Goal: Information Seeking & Learning: Learn about a topic

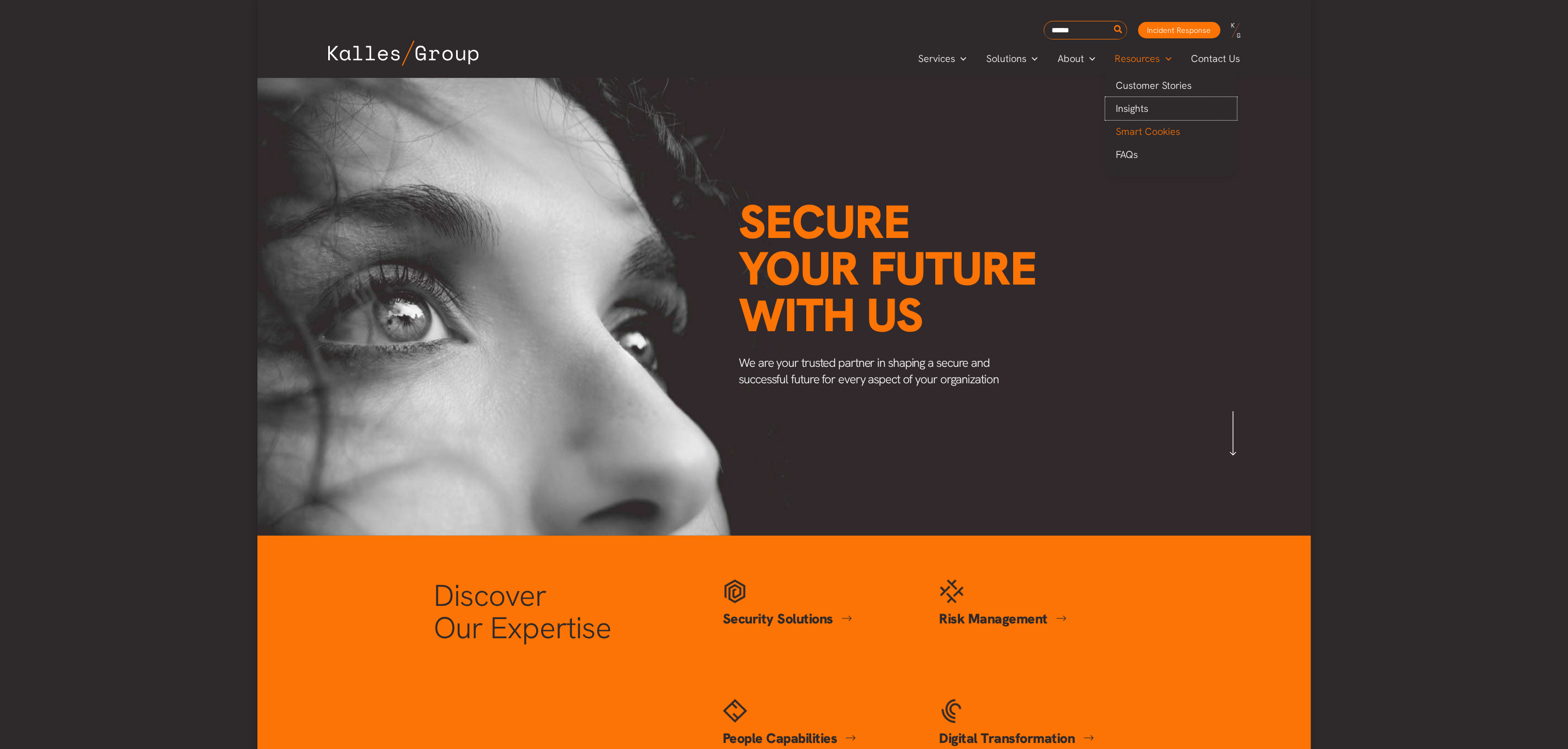
drag, startPoint x: 1139, startPoint y: 102, endPoint x: 1127, endPoint y: 124, distance: 25.1
click at [1139, 102] on span "Insights" at bounding box center [1132, 108] width 32 height 13
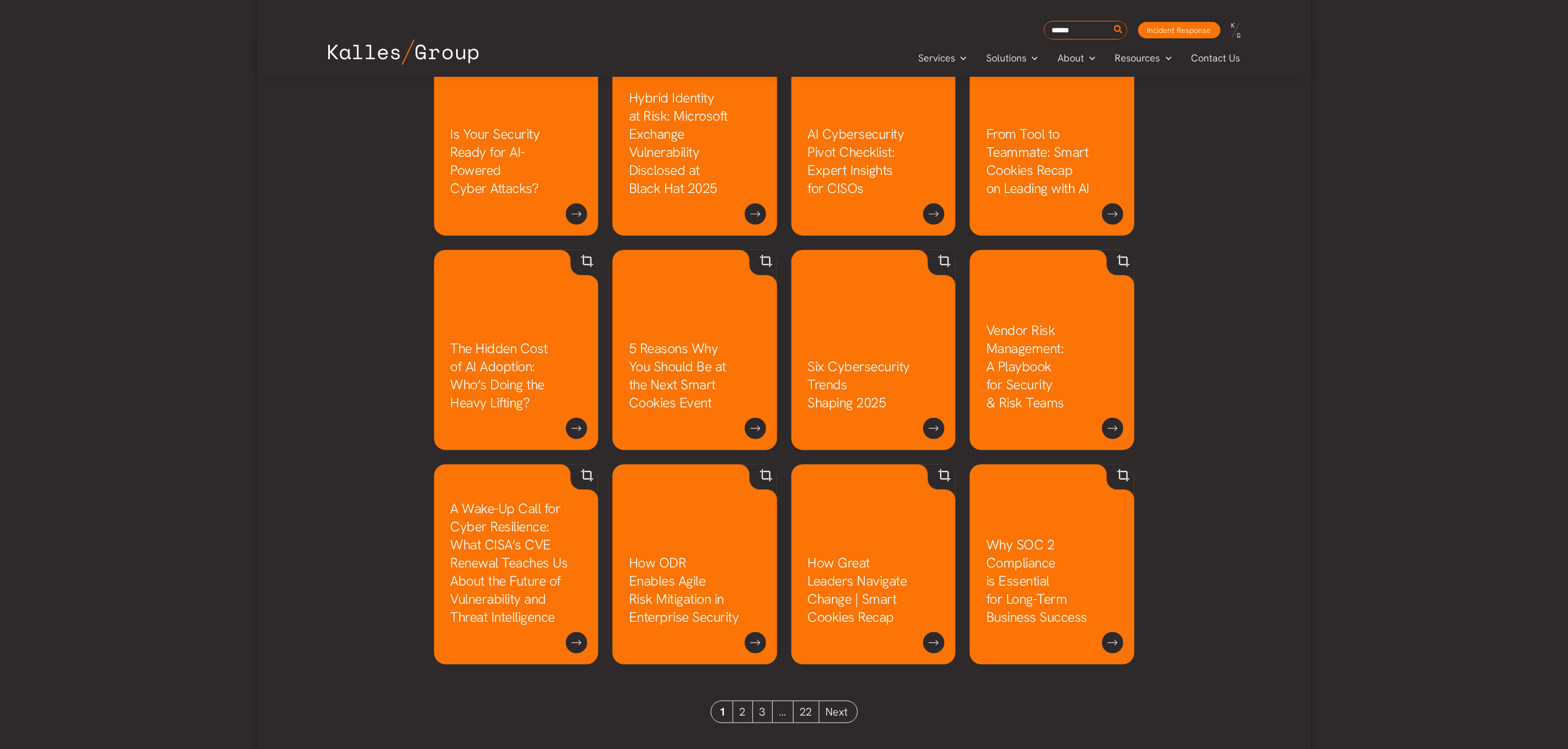
scroll to position [658, 0]
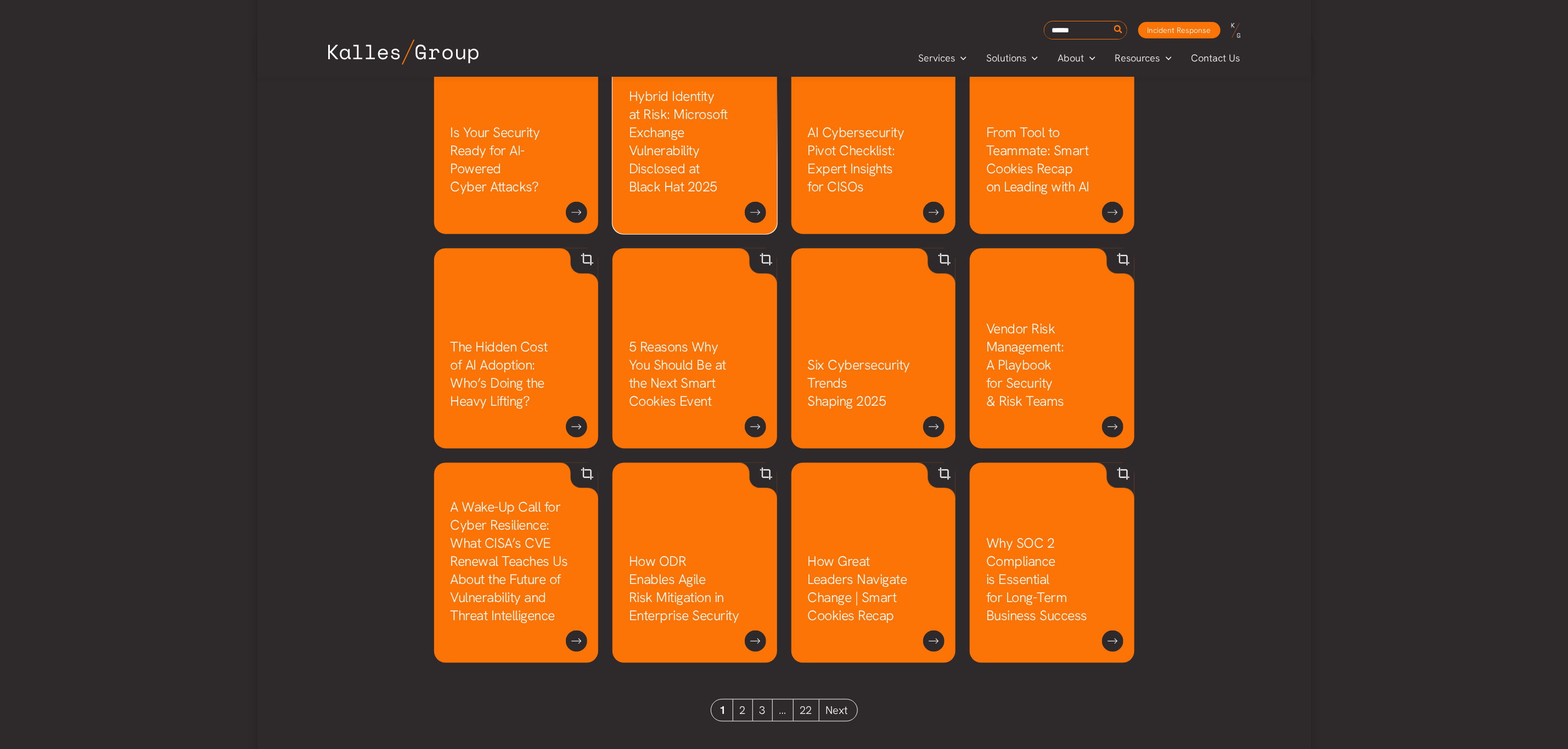
click at [694, 156] on link "Hybrid Identity at Risk: Microsoft Exchange Vulnerability Disclosed at Black Ha…" at bounding box center [678, 141] width 99 height 109
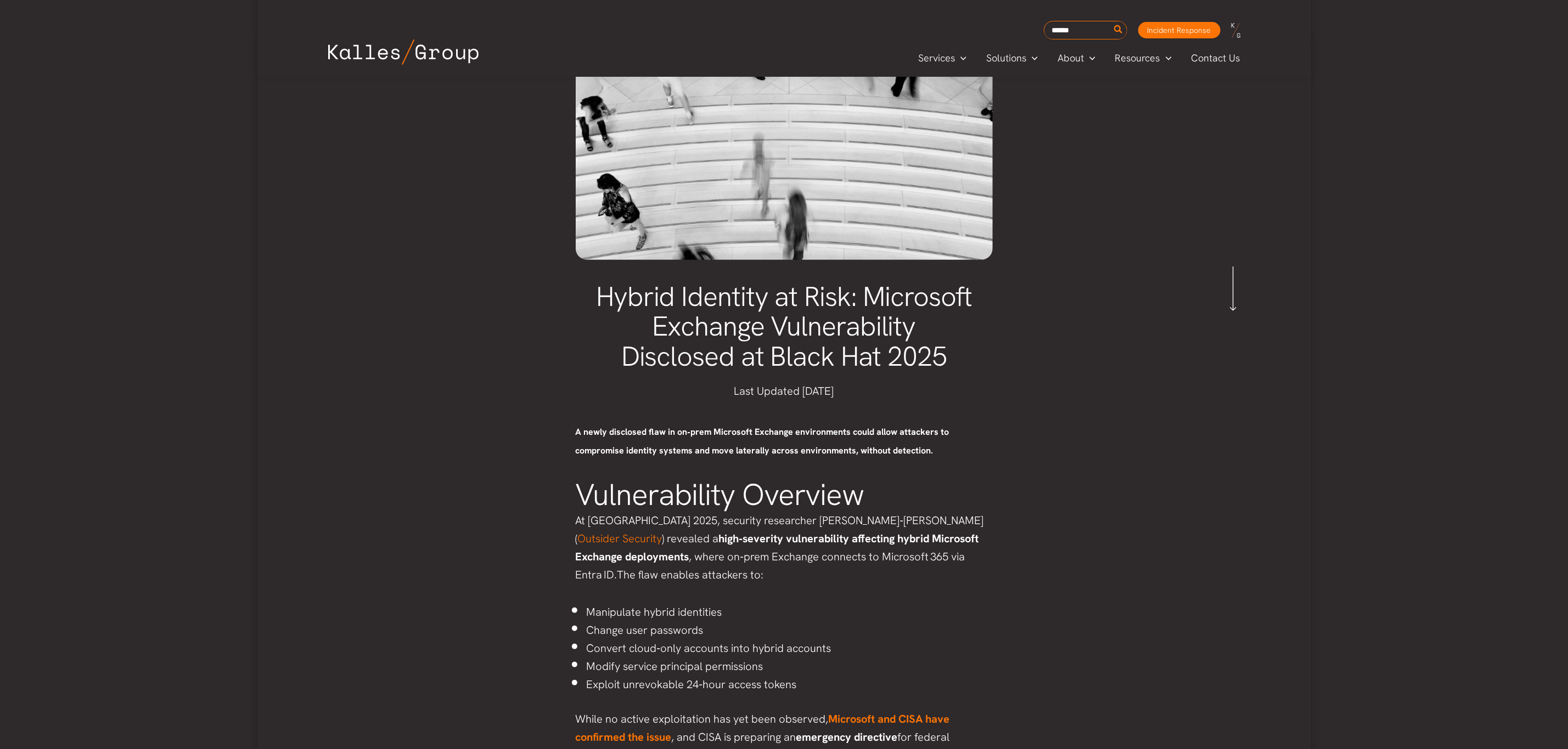
scroll to position [82, 0]
